Goal: Task Accomplishment & Management: Use online tool/utility

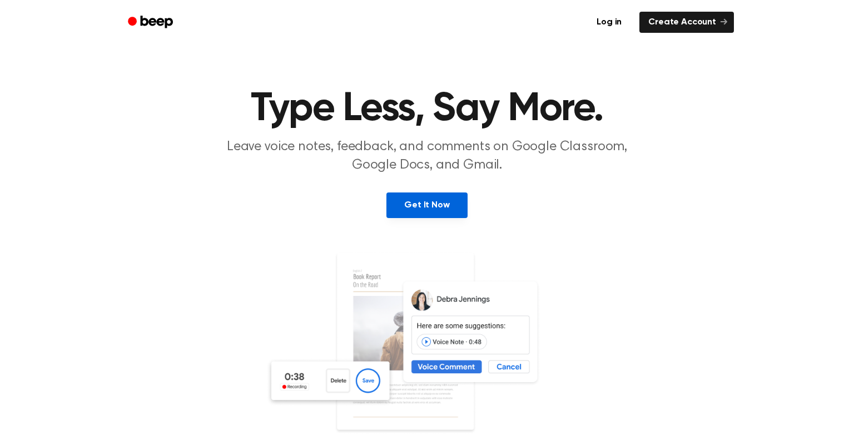
click at [428, 197] on link "Get It Now" at bounding box center [426, 205] width 81 height 26
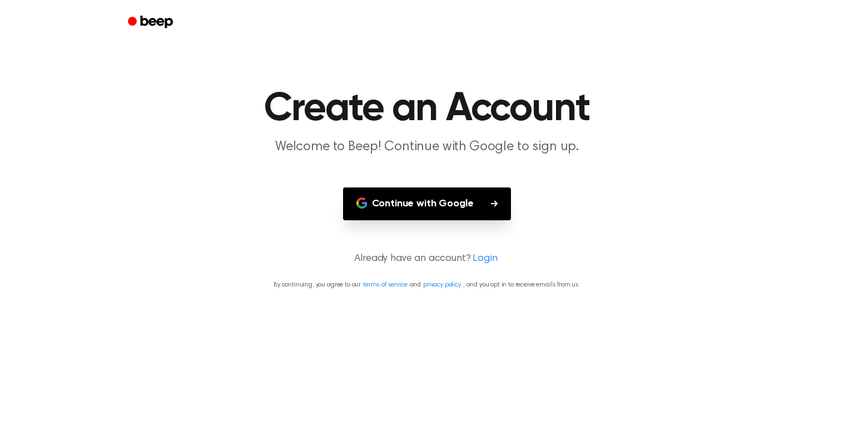
click at [370, 204] on button "Continue with Google" at bounding box center [427, 203] width 168 height 33
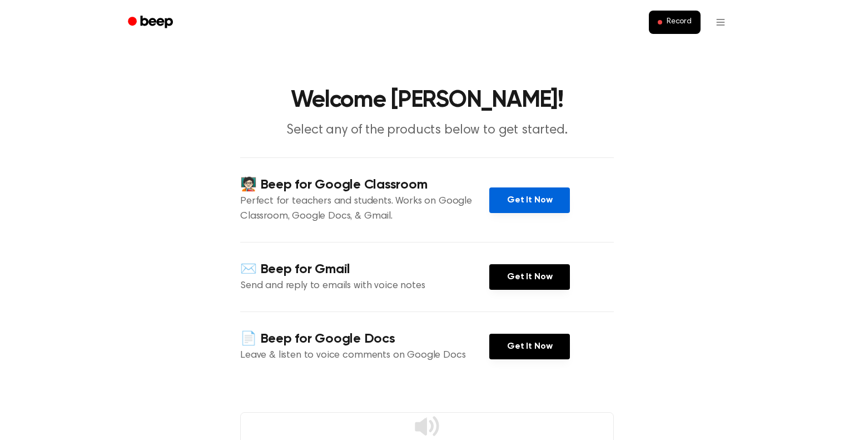
click at [543, 205] on link "Get It Now" at bounding box center [529, 200] width 81 height 26
click at [508, 192] on link "Get It Now" at bounding box center [529, 200] width 81 height 26
click at [687, 20] on span "Record" at bounding box center [678, 22] width 25 height 10
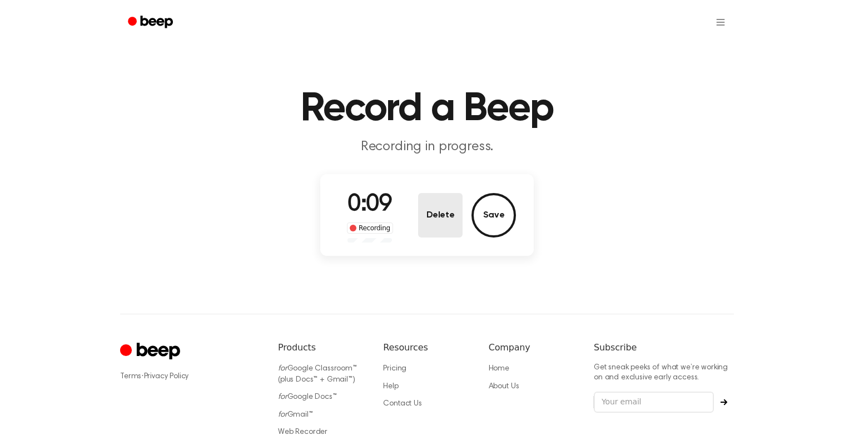
click at [438, 206] on button "Delete" at bounding box center [440, 215] width 44 height 44
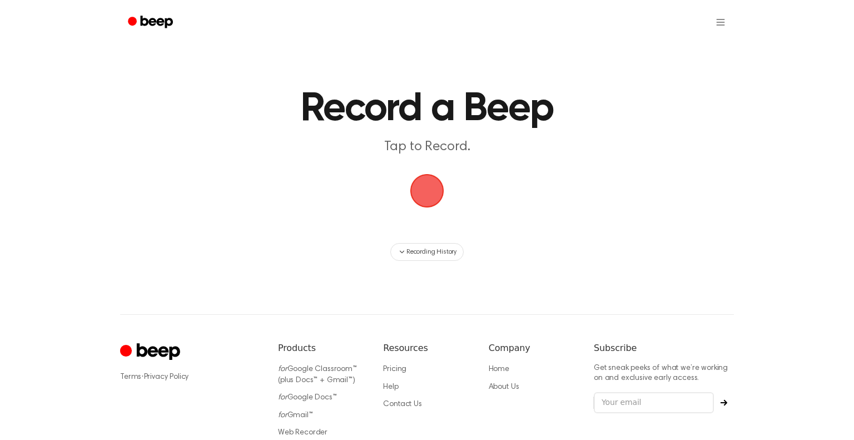
click at [431, 192] on span "button" at bounding box center [427, 191] width 36 height 36
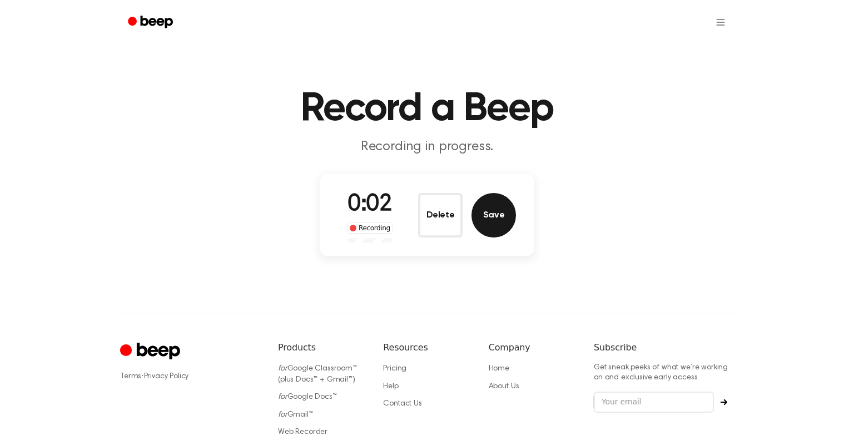
click at [481, 209] on button "Save" at bounding box center [493, 215] width 44 height 44
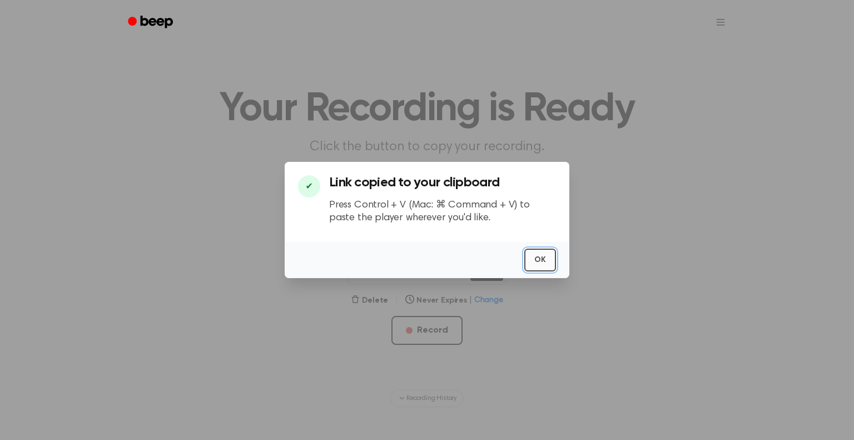
click at [534, 259] on button "OK" at bounding box center [540, 259] width 32 height 23
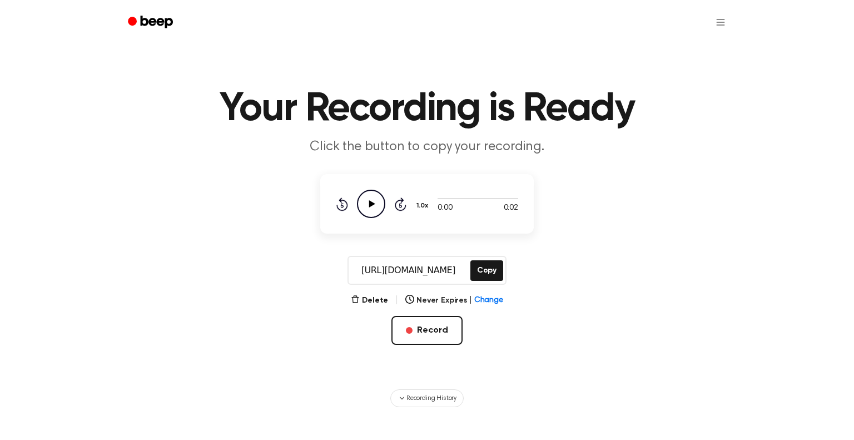
click at [377, 203] on icon "Play Audio" at bounding box center [371, 204] width 28 height 28
click at [410, 335] on button "Record" at bounding box center [426, 330] width 71 height 29
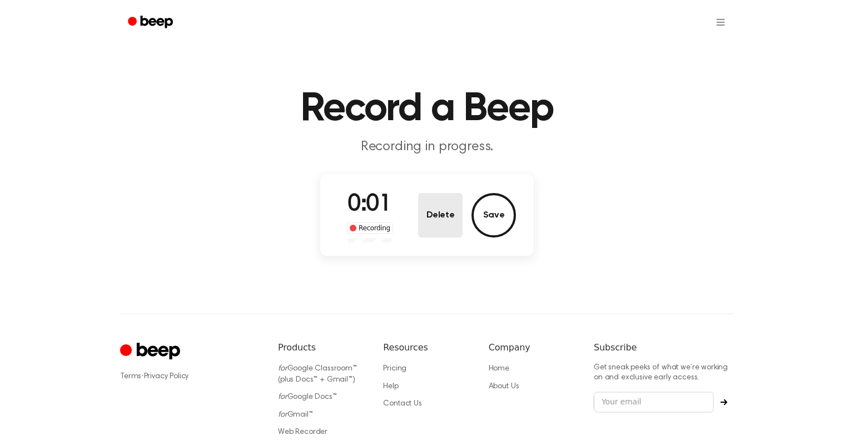
click at [452, 217] on button "Delete" at bounding box center [440, 215] width 44 height 44
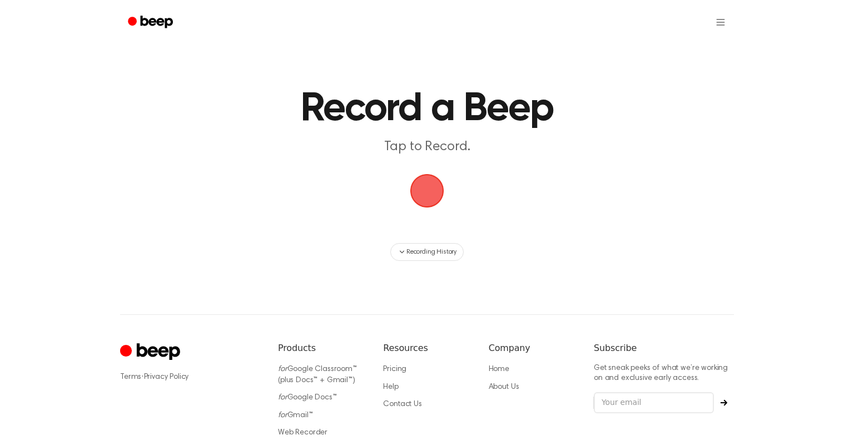
click at [435, 188] on span "button" at bounding box center [427, 191] width 36 height 36
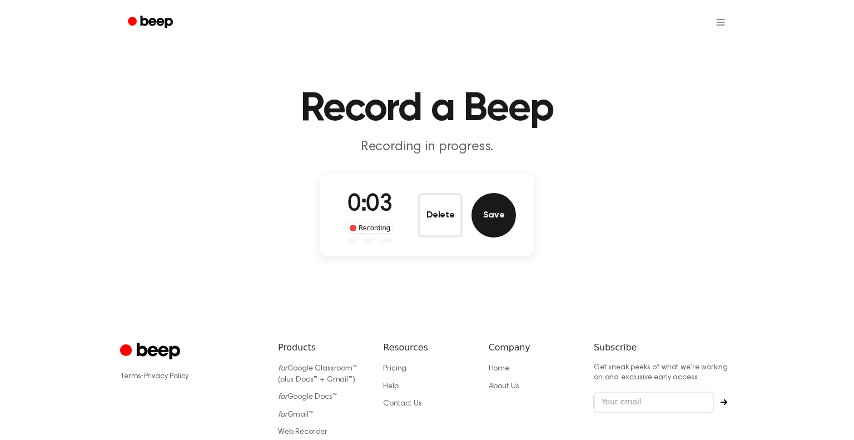
click at [484, 207] on button "Save" at bounding box center [493, 215] width 44 height 44
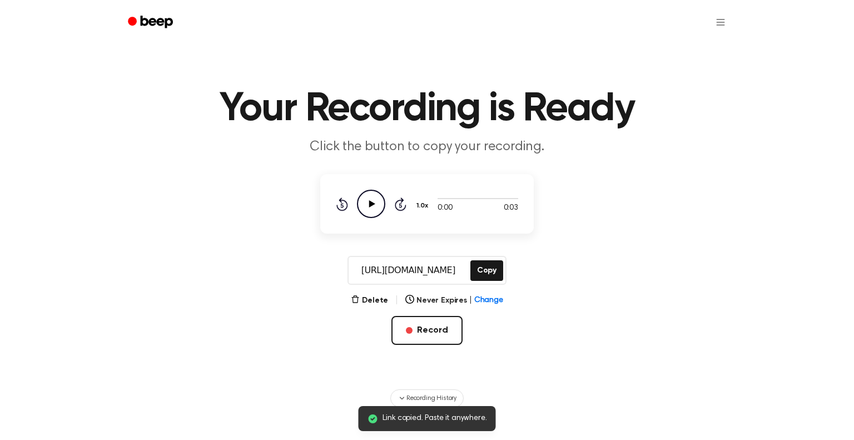
click at [375, 210] on icon "Play Audio" at bounding box center [371, 204] width 28 height 28
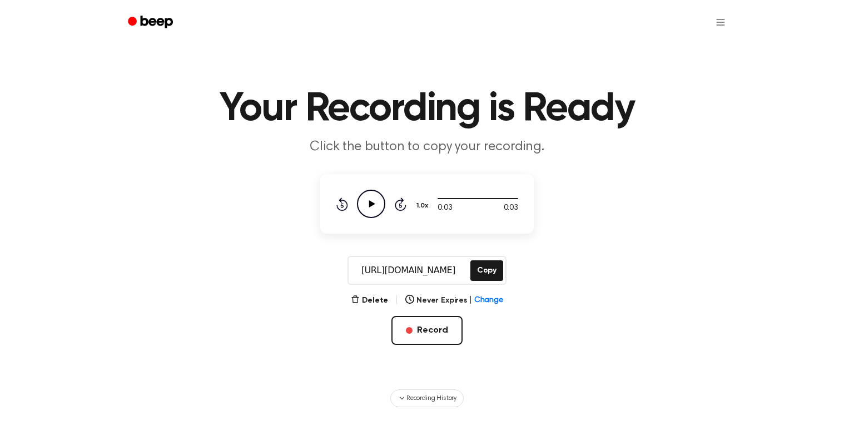
click at [377, 203] on icon "Play Audio" at bounding box center [371, 204] width 28 height 28
click at [377, 203] on icon "Pause Audio" at bounding box center [371, 204] width 28 height 28
click at [411, 339] on button "Record" at bounding box center [426, 330] width 71 height 29
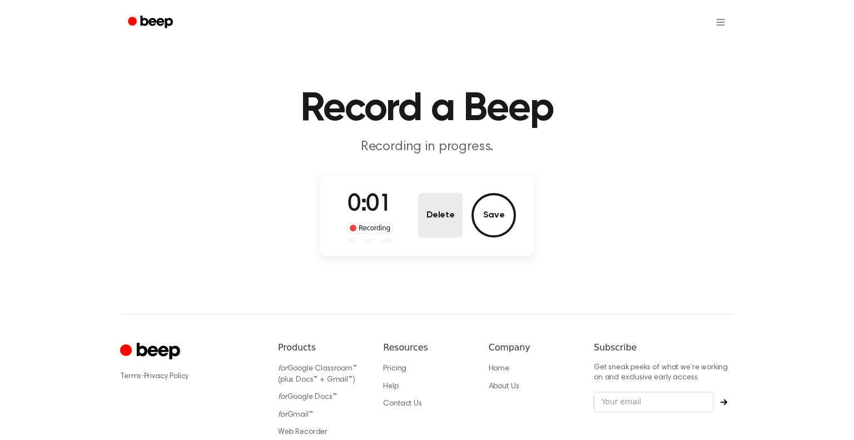
click at [455, 218] on button "Delete" at bounding box center [440, 215] width 44 height 44
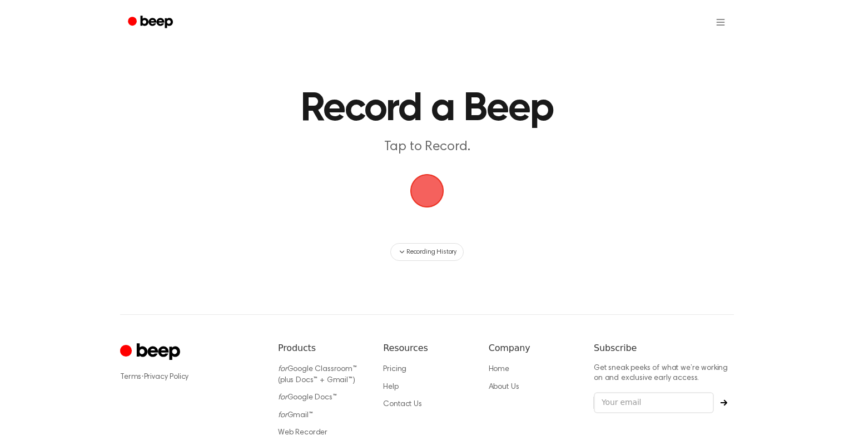
click at [423, 193] on span "button" at bounding box center [427, 191] width 34 height 34
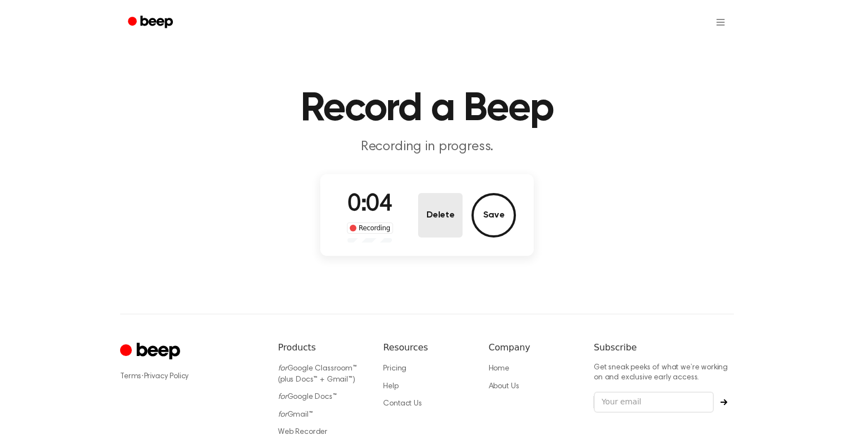
click at [452, 225] on button "Delete" at bounding box center [440, 215] width 44 height 44
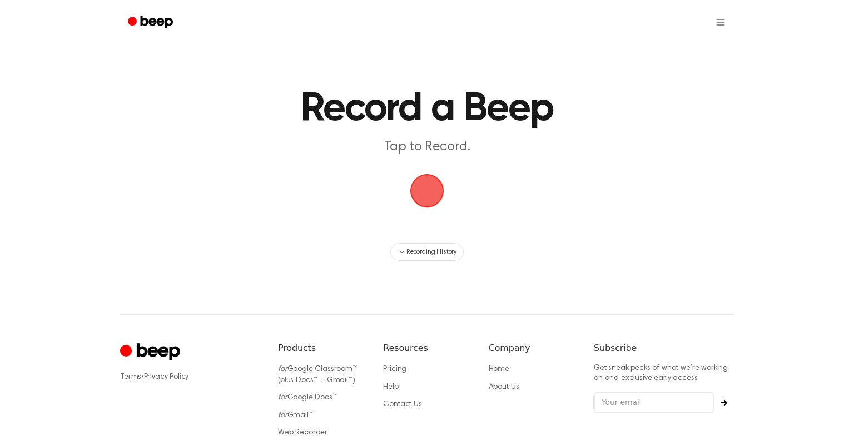
click at [433, 196] on span "button" at bounding box center [427, 191] width 40 height 40
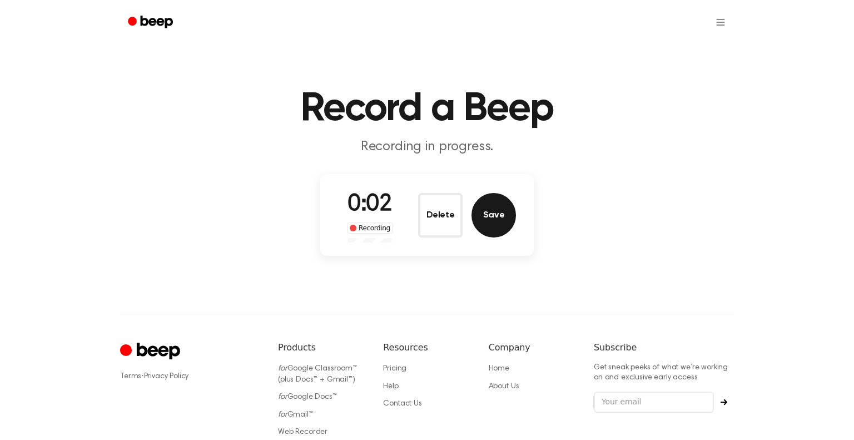
click at [485, 218] on button "Save" at bounding box center [493, 215] width 44 height 44
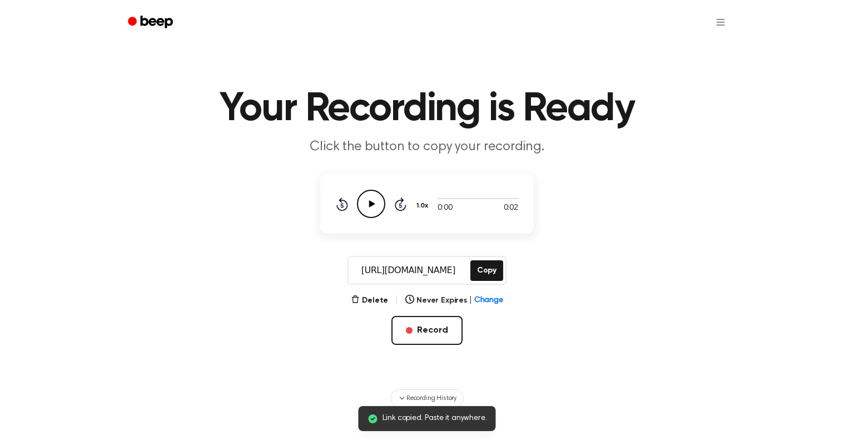
click at [378, 202] on icon "Play Audio" at bounding box center [371, 204] width 28 height 28
click at [358, 233] on main "Link copied. Paste it anywhere. Your Recording is Ready Click the button to cop…" at bounding box center [427, 203] width 854 height 407
click at [362, 216] on icon "Pause Audio" at bounding box center [371, 204] width 28 height 28
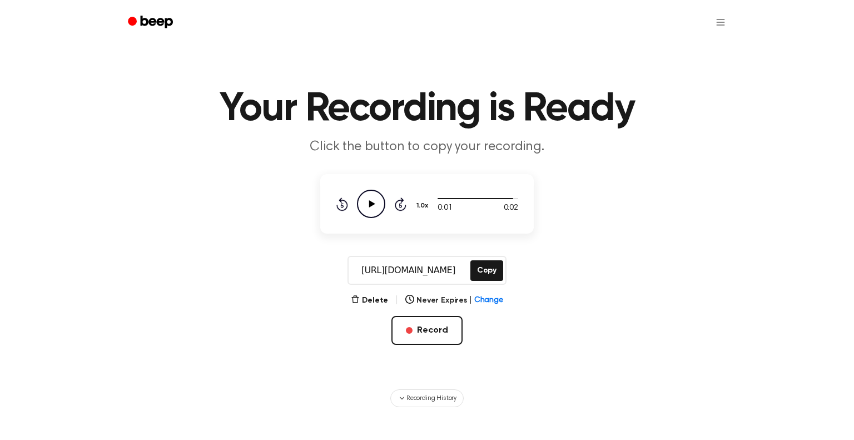
click at [375, 203] on icon "Play Audio" at bounding box center [371, 204] width 28 height 28
click at [415, 326] on button "Record" at bounding box center [426, 330] width 71 height 29
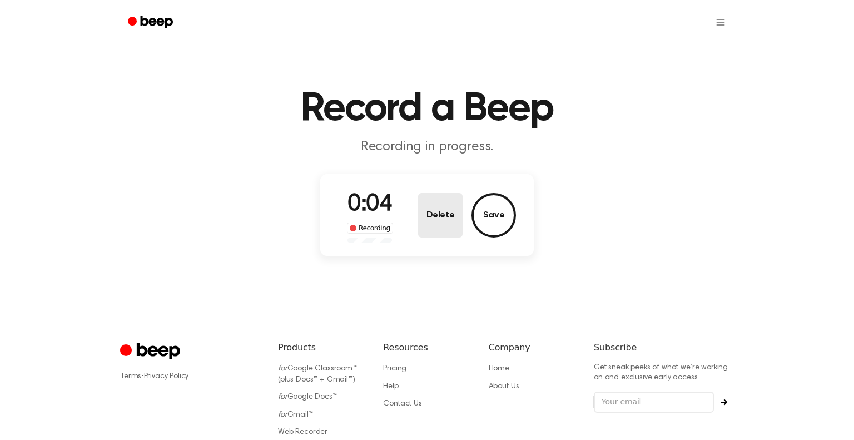
click at [448, 232] on button "Delete" at bounding box center [440, 215] width 44 height 44
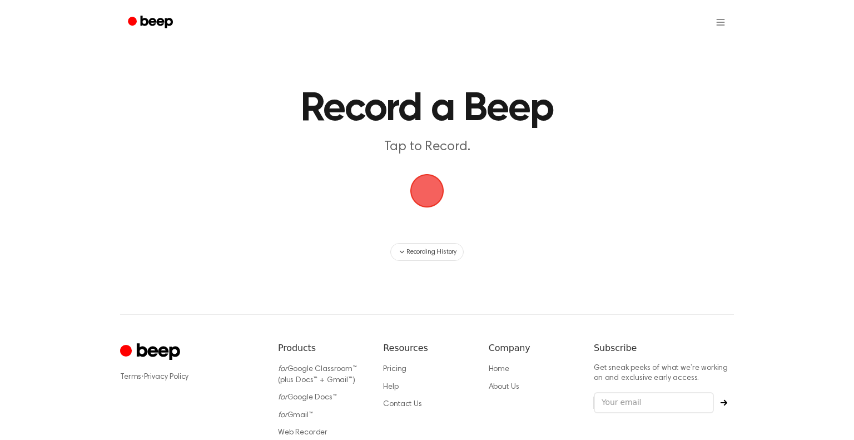
click at [430, 205] on span "button" at bounding box center [427, 191] width 40 height 40
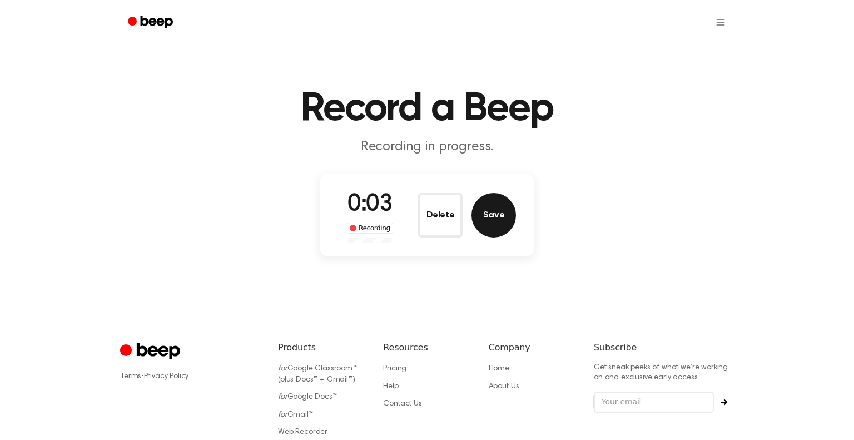
click at [498, 219] on button "Save" at bounding box center [493, 215] width 44 height 44
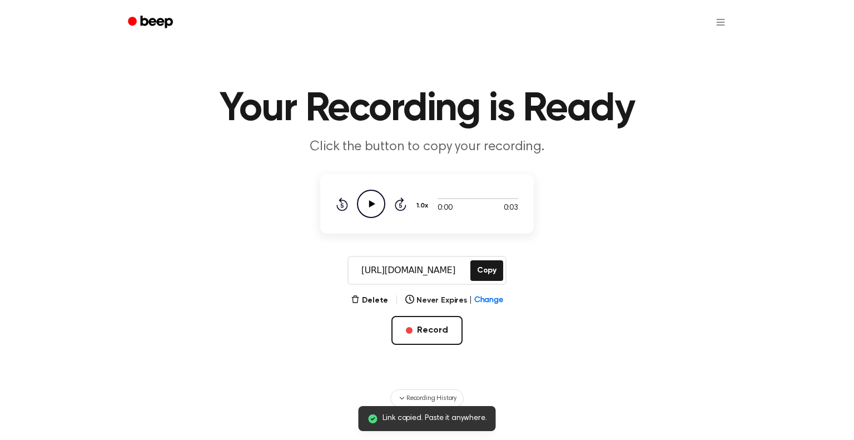
click at [371, 211] on icon "Play Audio" at bounding box center [371, 204] width 28 height 28
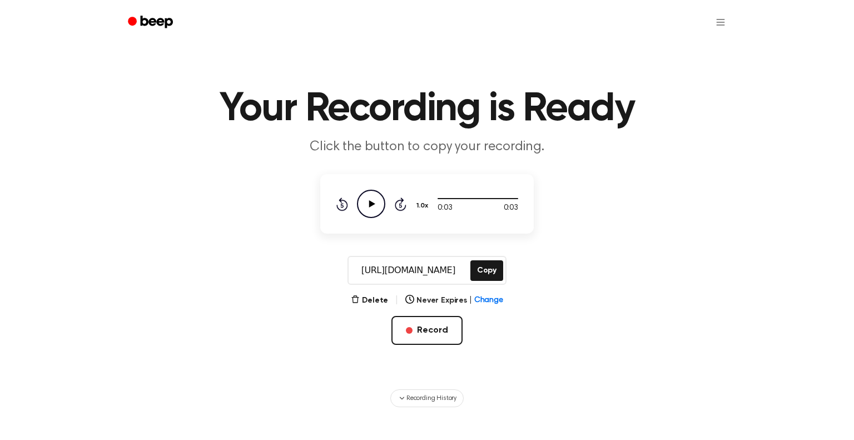
click at [360, 210] on icon "Play Audio" at bounding box center [371, 204] width 28 height 28
click at [405, 333] on button "Record" at bounding box center [426, 330] width 71 height 29
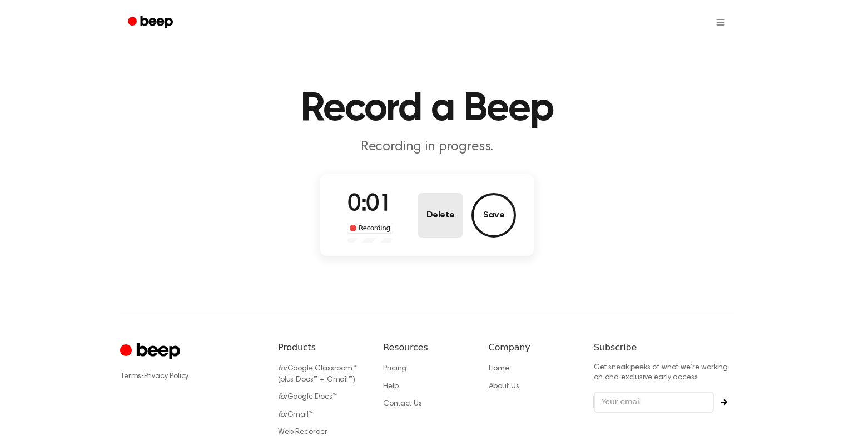
click at [453, 212] on button "Delete" at bounding box center [440, 215] width 44 height 44
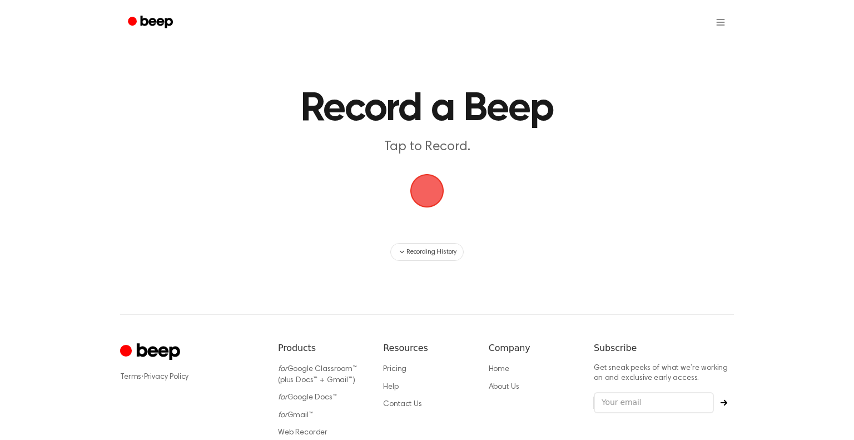
click at [429, 187] on span "button" at bounding box center [427, 191] width 36 height 36
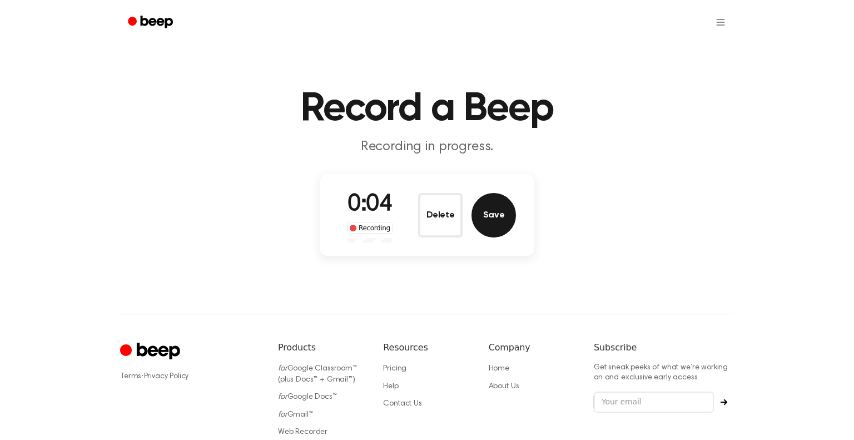
click at [482, 212] on button "Save" at bounding box center [493, 215] width 44 height 44
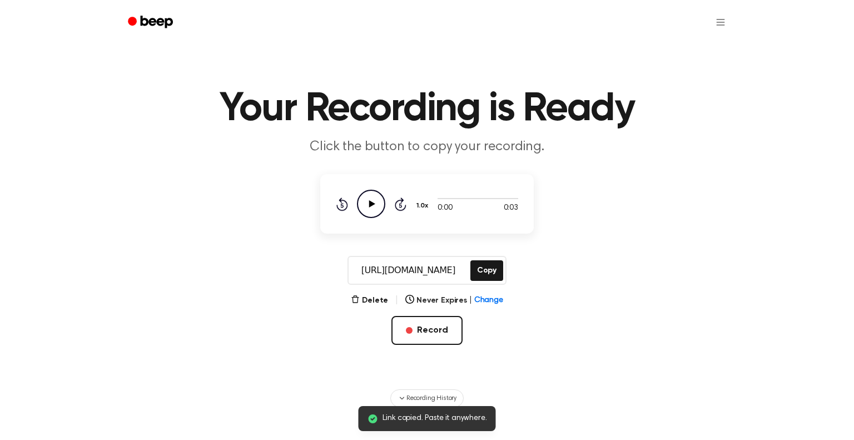
click at [375, 199] on icon "Play Audio" at bounding box center [371, 204] width 28 height 28
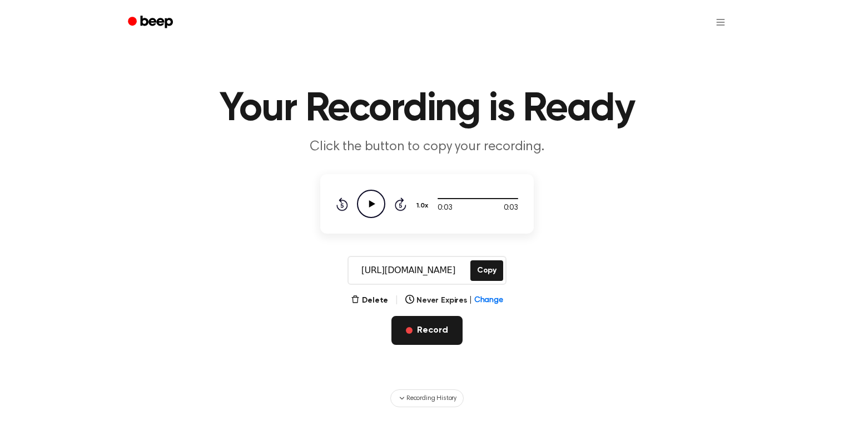
click at [431, 327] on button "Record" at bounding box center [426, 330] width 71 height 29
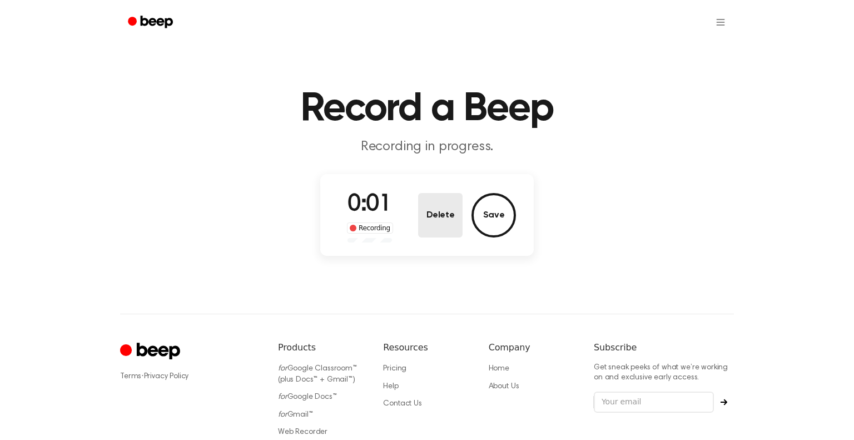
click at [441, 212] on button "Delete" at bounding box center [440, 215] width 44 height 44
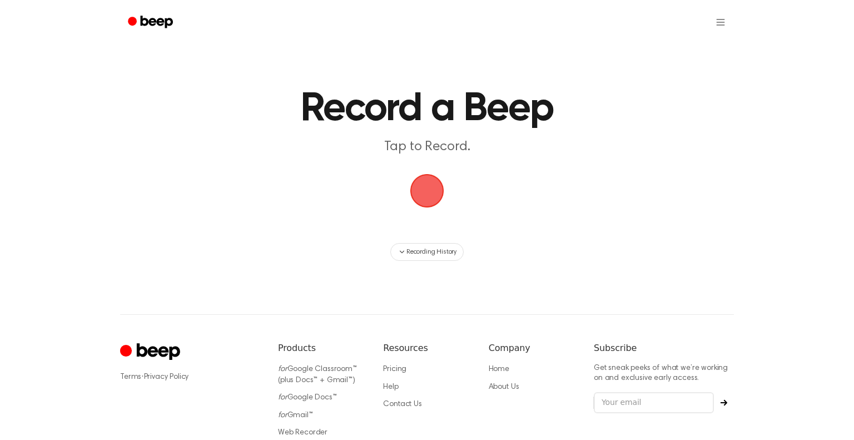
click at [425, 200] on span "button" at bounding box center [427, 191] width 34 height 34
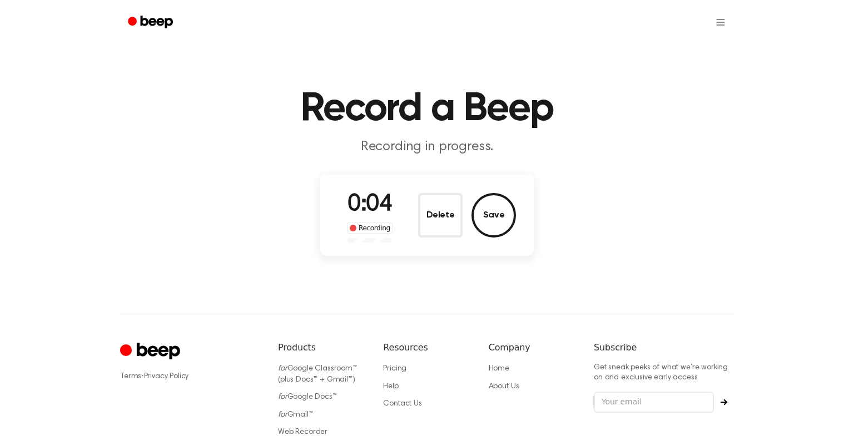
click at [425, 200] on button "Delete" at bounding box center [440, 215] width 44 height 44
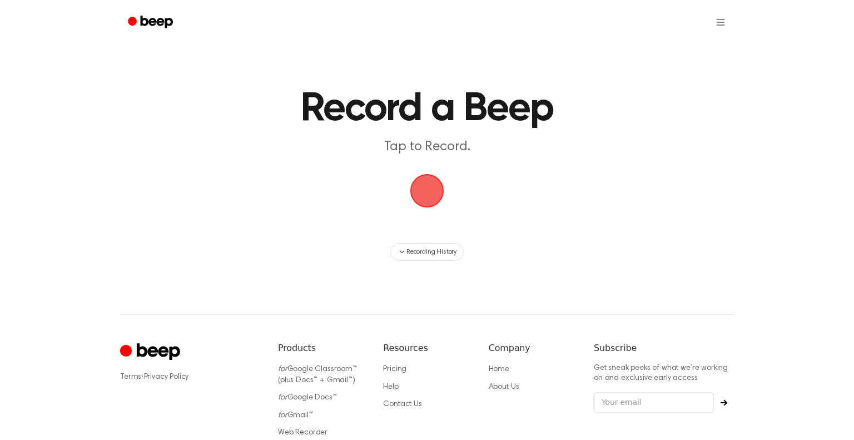
click at [427, 201] on span "button" at bounding box center [427, 191] width 34 height 34
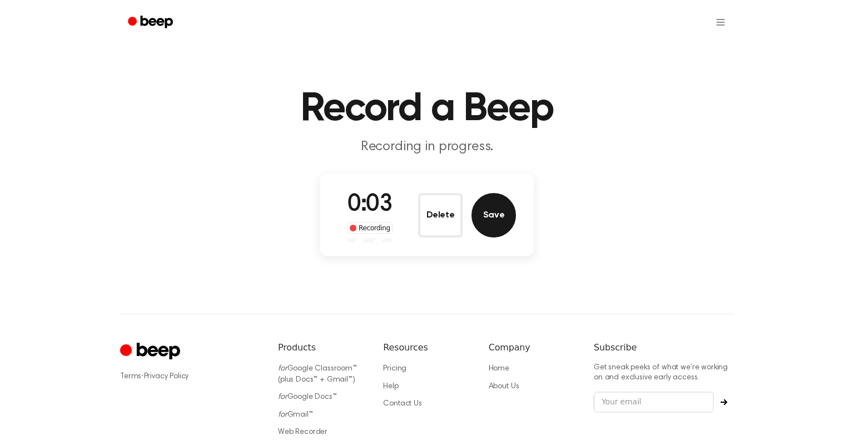
click at [489, 210] on button "Save" at bounding box center [493, 215] width 44 height 44
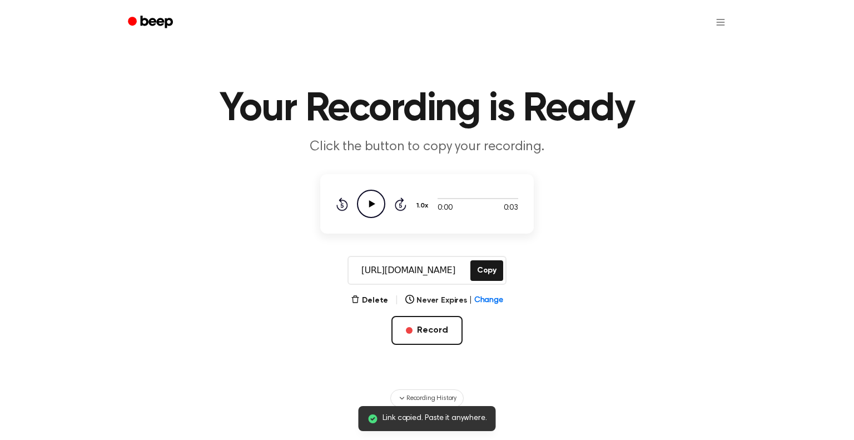
click at [377, 206] on icon "Play Audio" at bounding box center [371, 204] width 28 height 28
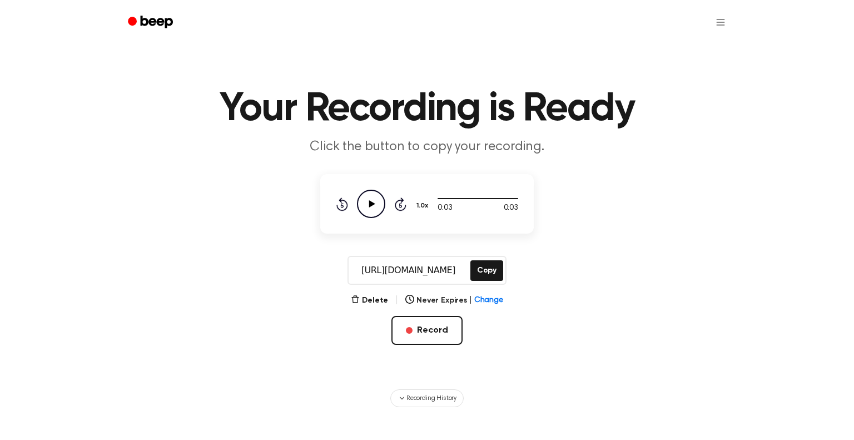
click at [377, 206] on icon "Play Audio" at bounding box center [371, 204] width 28 height 28
click at [377, 206] on icon "Pause Audio" at bounding box center [371, 204] width 28 height 28
click at [426, 317] on button "Record" at bounding box center [426, 330] width 71 height 29
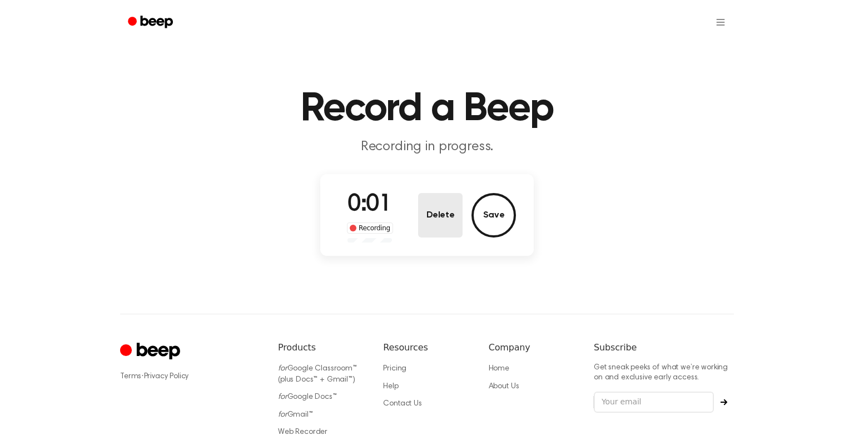
click at [431, 211] on button "Delete" at bounding box center [440, 215] width 44 height 44
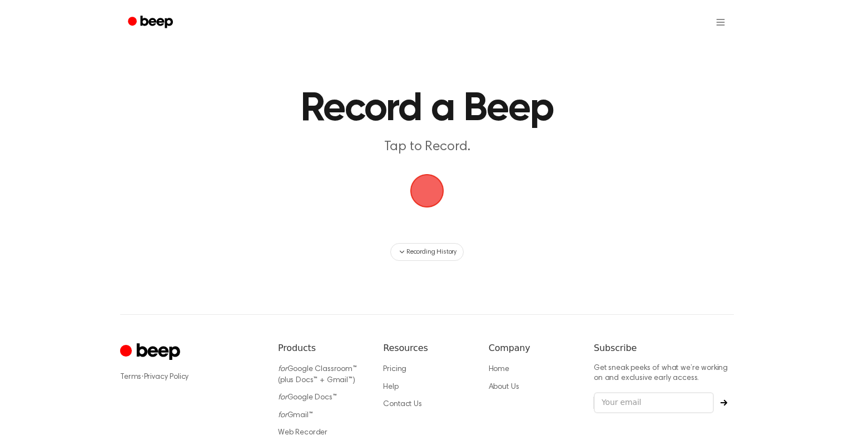
click at [435, 180] on span "button" at bounding box center [427, 191] width 38 height 38
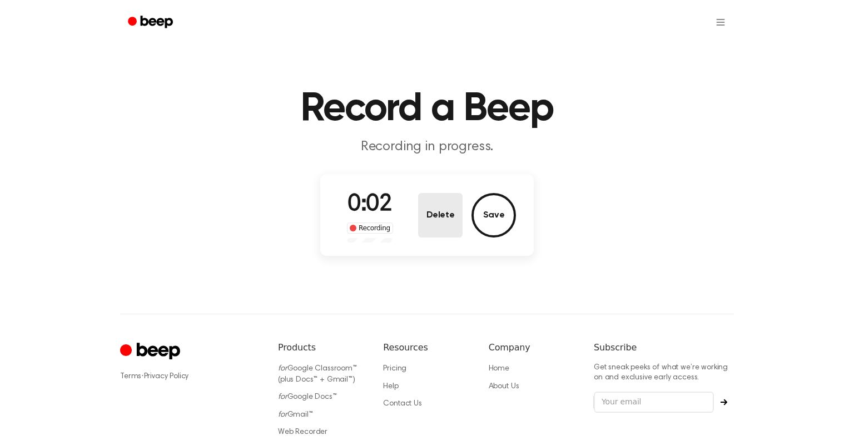
click at [450, 204] on button "Delete" at bounding box center [440, 215] width 44 height 44
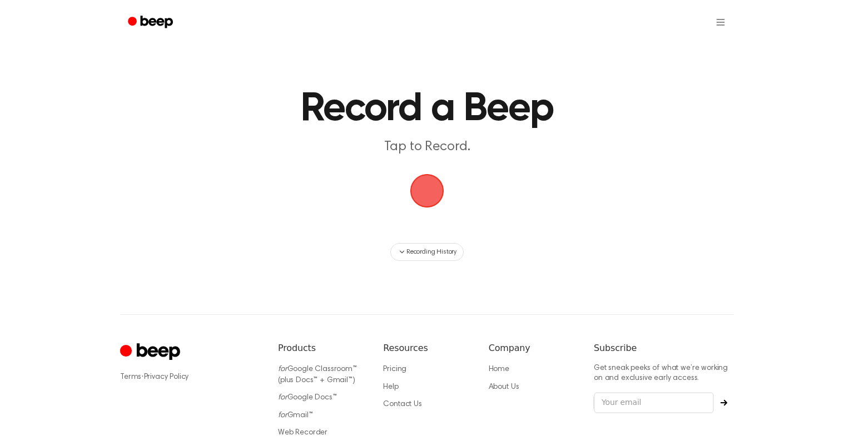
click at [433, 191] on span "button" at bounding box center [426, 190] width 31 height 31
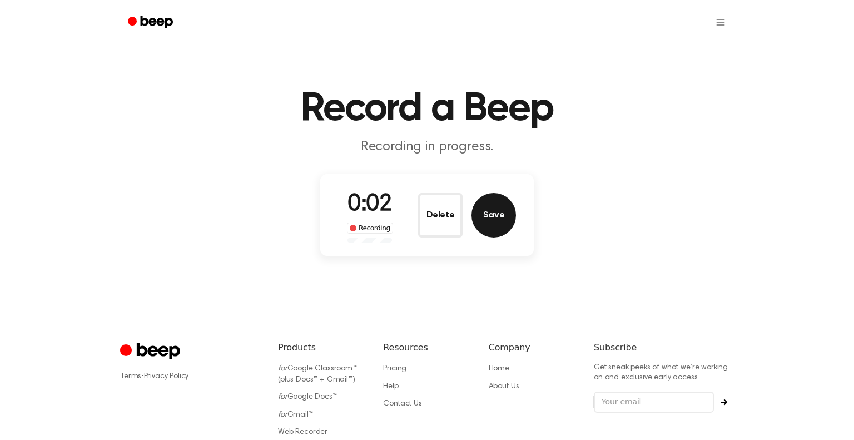
click at [492, 210] on button "Save" at bounding box center [493, 215] width 44 height 44
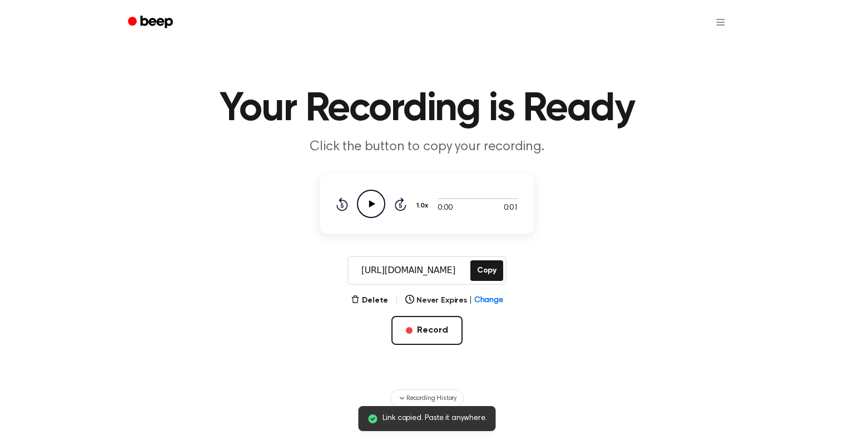
click at [383, 200] on circle at bounding box center [370, 203] width 27 height 27
click at [374, 200] on icon "Play Audio" at bounding box center [371, 204] width 28 height 28
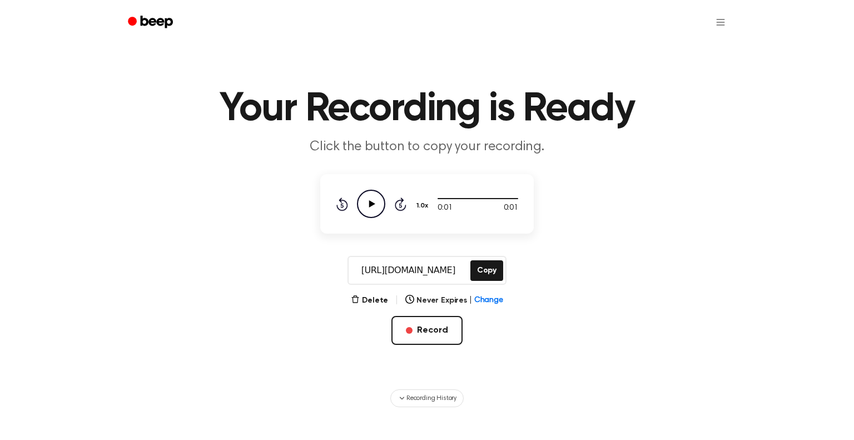
click at [374, 200] on icon "Play Audio" at bounding box center [371, 204] width 28 height 28
click at [447, 332] on button "Record" at bounding box center [426, 330] width 71 height 29
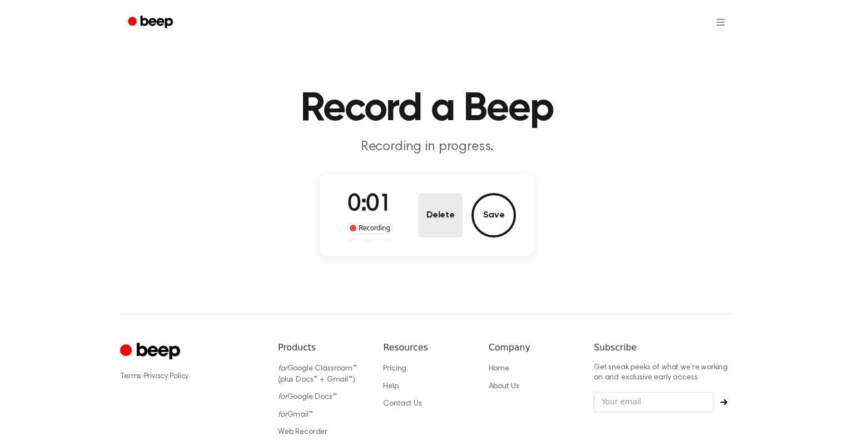
click at [445, 226] on button "Delete" at bounding box center [440, 215] width 44 height 44
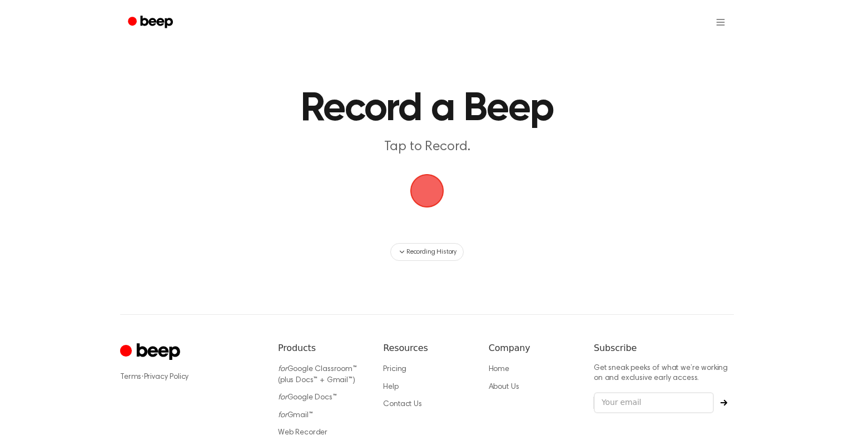
click at [431, 192] on span "button" at bounding box center [427, 191] width 34 height 34
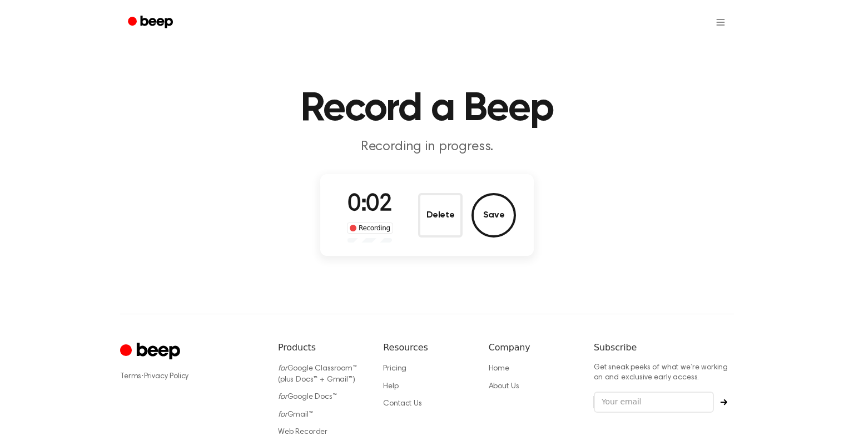
click at [463, 204] on div "Delete Save" at bounding box center [467, 215] width 98 height 44
click at [489, 213] on button "Save" at bounding box center [493, 215] width 44 height 44
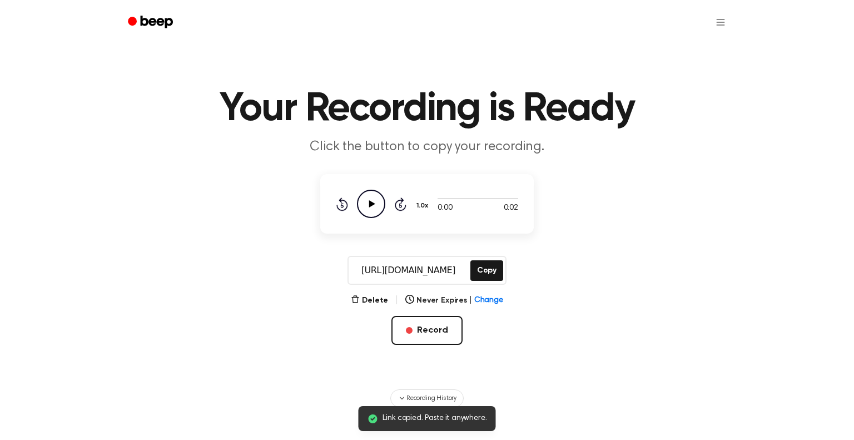
click at [372, 200] on icon "Play Audio" at bounding box center [371, 204] width 28 height 28
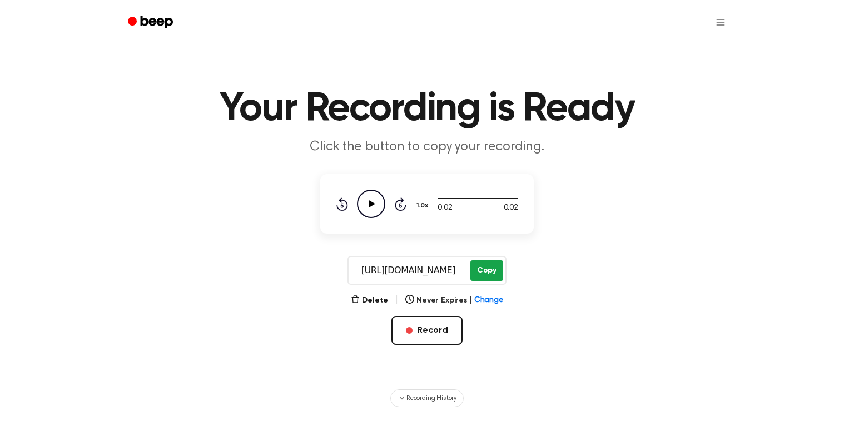
click at [485, 266] on button "Copy" at bounding box center [486, 270] width 33 height 21
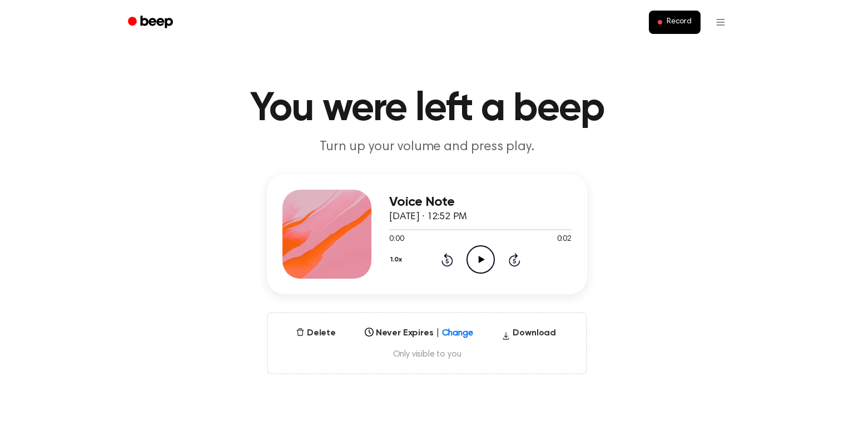
click at [478, 258] on icon "Play Audio" at bounding box center [480, 259] width 28 height 28
click at [486, 245] on div "0:02 0:02" at bounding box center [480, 239] width 182 height 12
click at [481, 258] on icon at bounding box center [481, 259] width 6 height 7
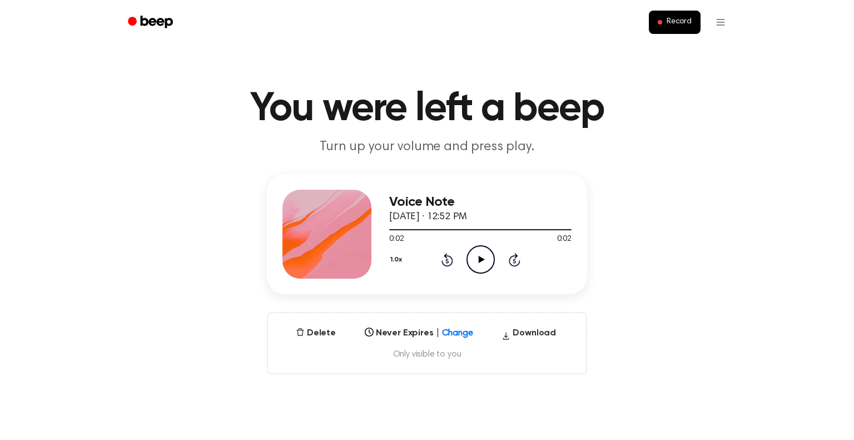
click at [481, 258] on icon at bounding box center [481, 259] width 6 height 7
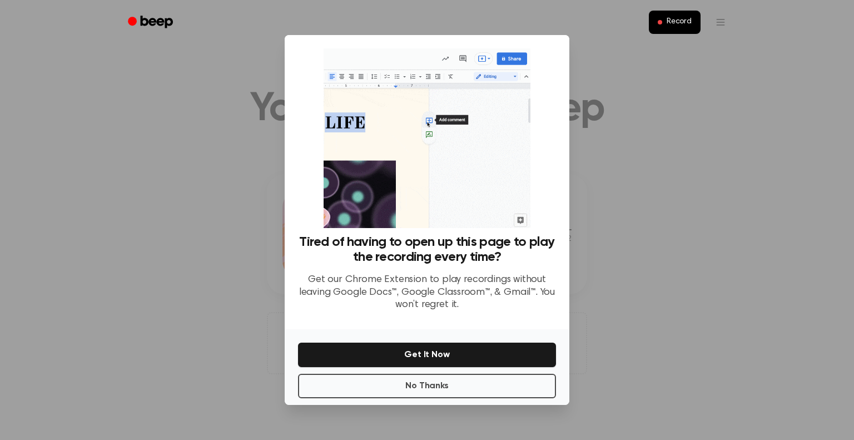
click at [623, 158] on div at bounding box center [427, 220] width 854 height 440
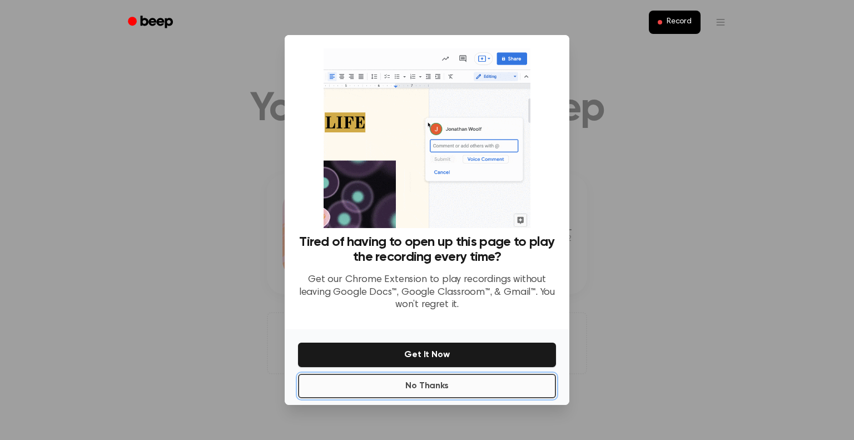
click at [441, 383] on button "No Thanks" at bounding box center [427, 385] width 258 height 24
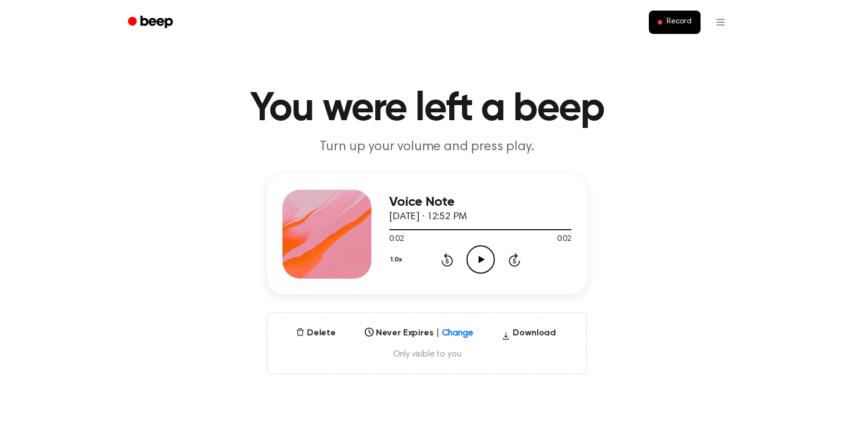
click at [475, 269] on icon "Play Audio" at bounding box center [480, 259] width 28 height 28
